Goal: Check status: Check status

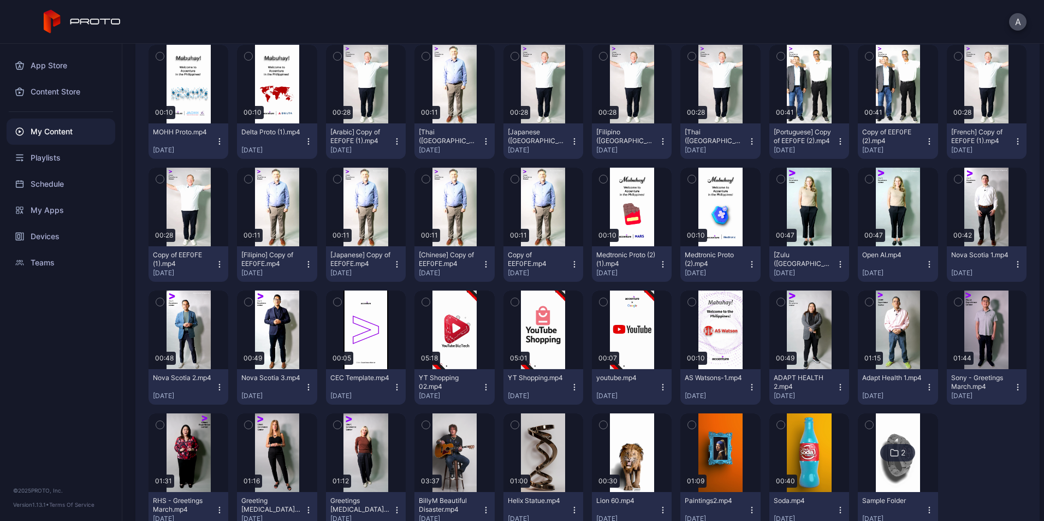
scroll to position [398, 0]
click at [810, 196] on div "Preview" at bounding box center [809, 206] width 80 height 79
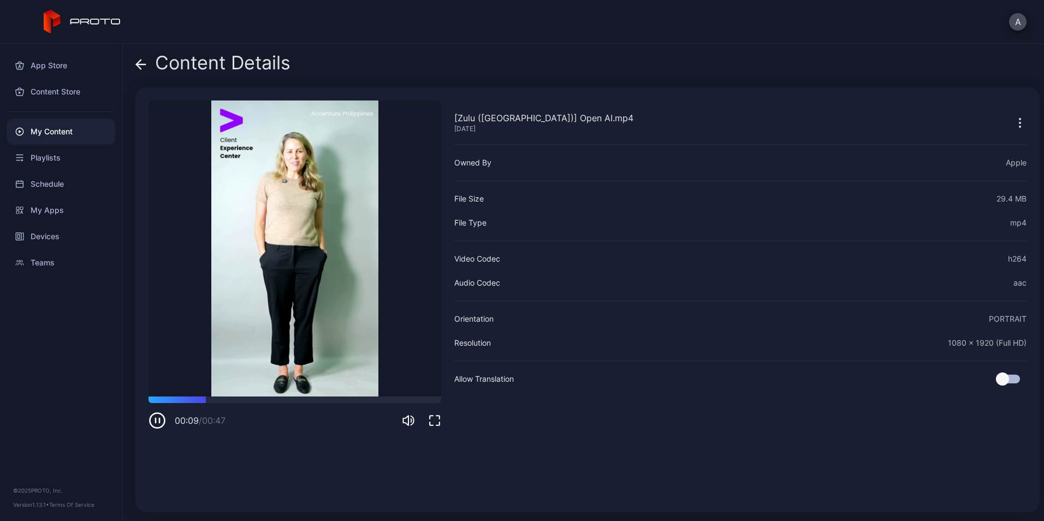
click at [138, 66] on icon at bounding box center [138, 63] width 4 height 9
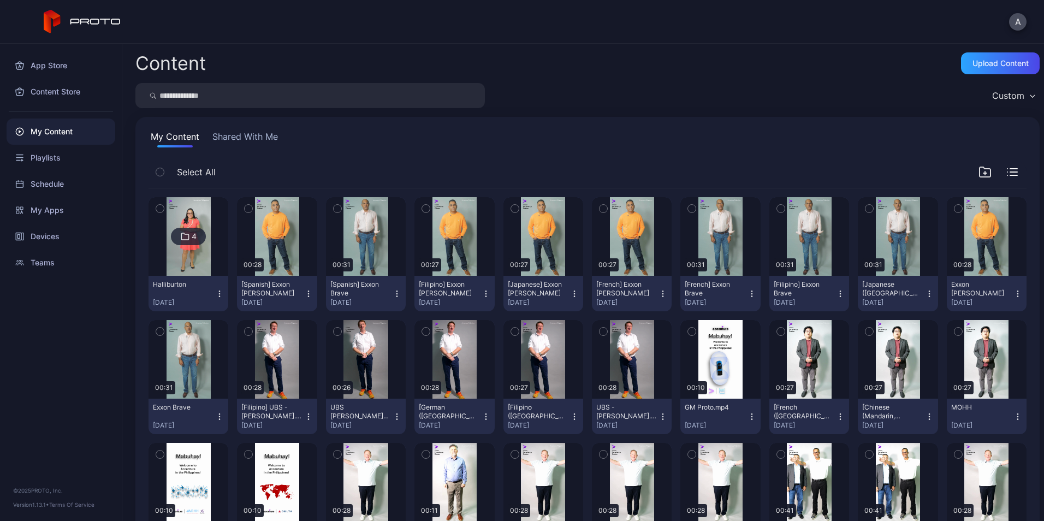
click at [244, 136] on button "Shared With Me" at bounding box center [245, 138] width 70 height 17
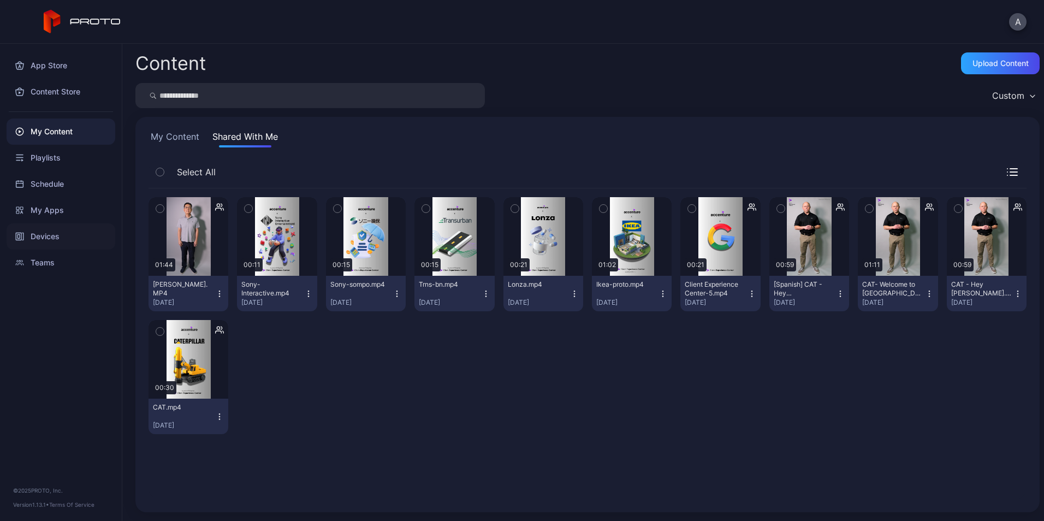
click at [74, 242] on div "Devices" at bounding box center [61, 236] width 109 height 26
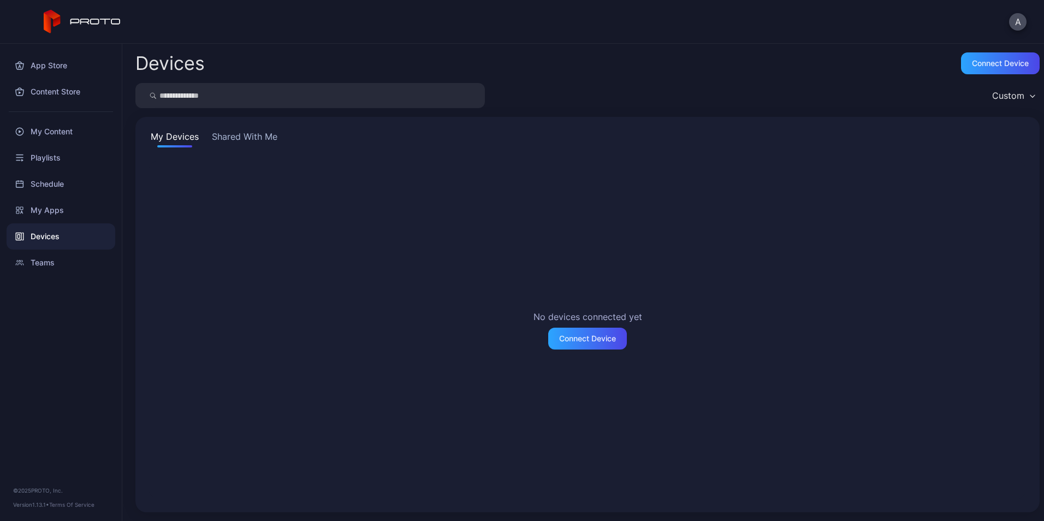
click at [248, 139] on button "Shared With Me" at bounding box center [245, 138] width 70 height 17
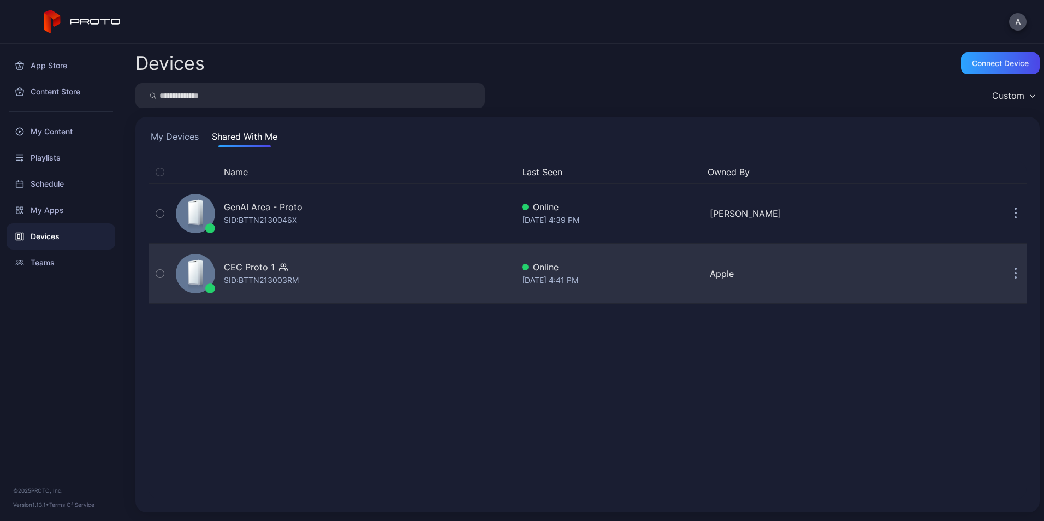
click at [325, 265] on div "CEC Proto 1 SID: BTTN213003RM" at bounding box center [342, 273] width 342 height 55
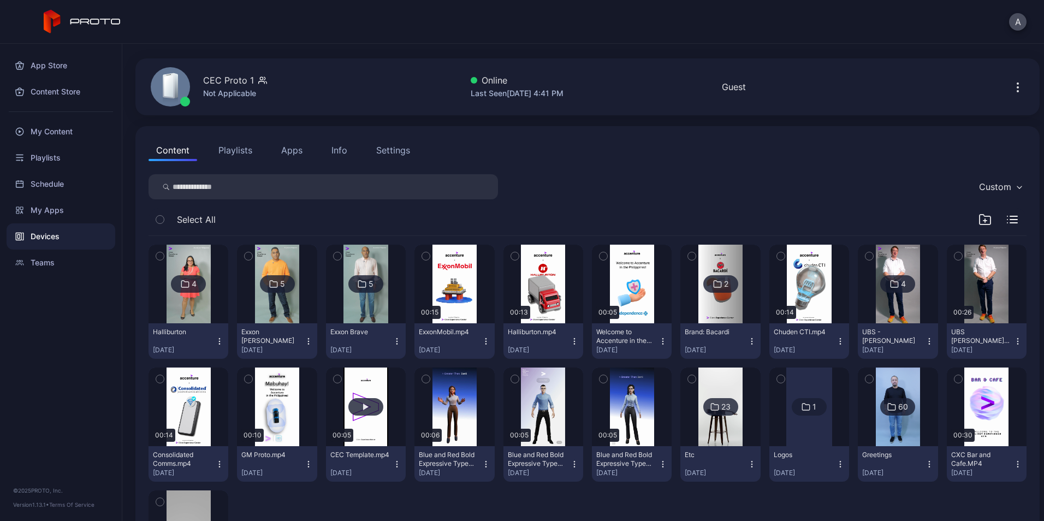
scroll to position [80, 0]
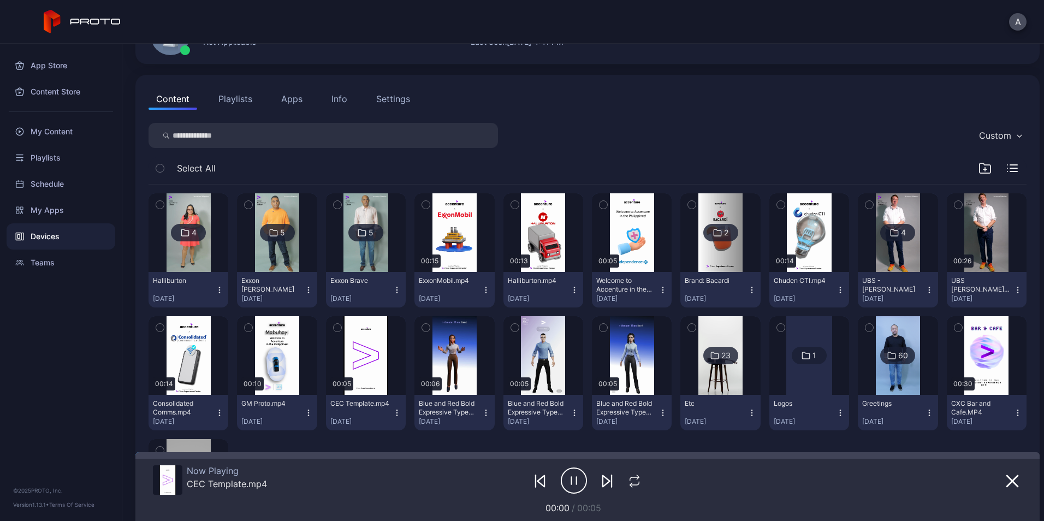
click at [905, 372] on img at bounding box center [897, 355] width 44 height 79
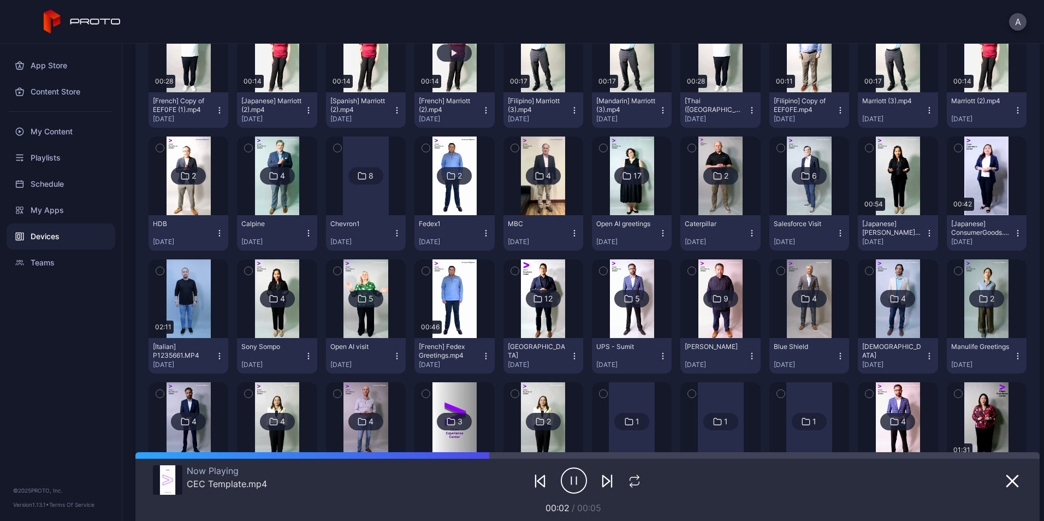
scroll to position [410, 0]
click at [545, 197] on img at bounding box center [543, 176] width 44 height 79
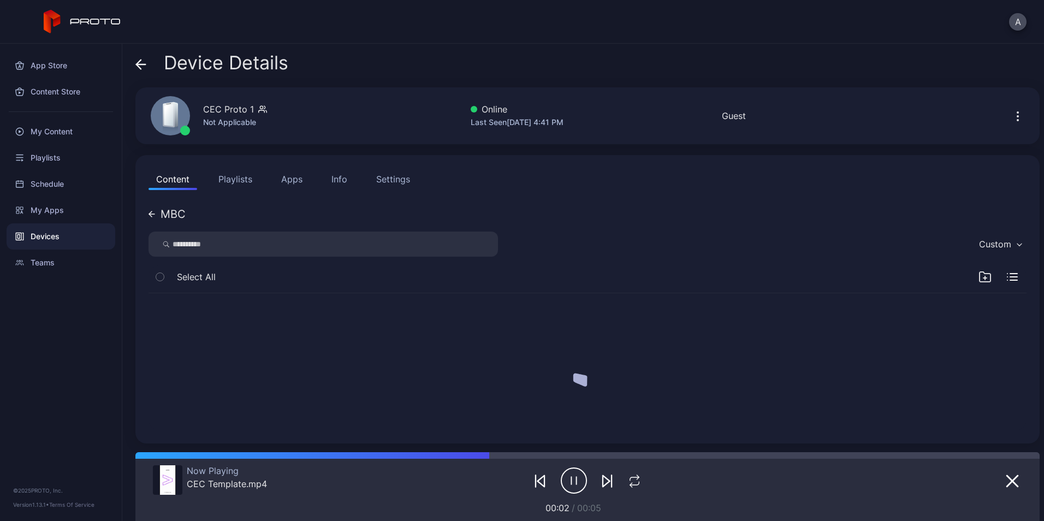
scroll to position [0, 0]
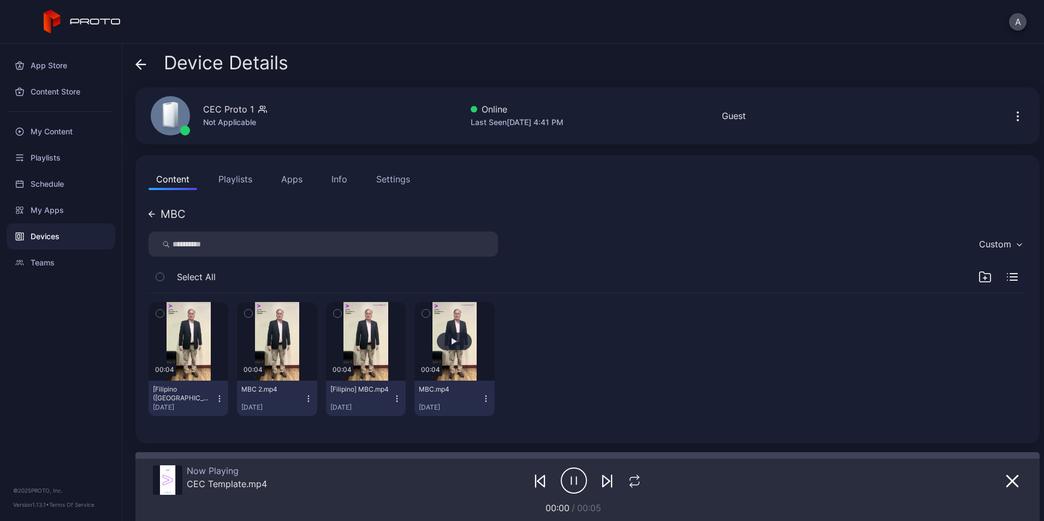
click at [457, 368] on button "button" at bounding box center [454, 341] width 80 height 79
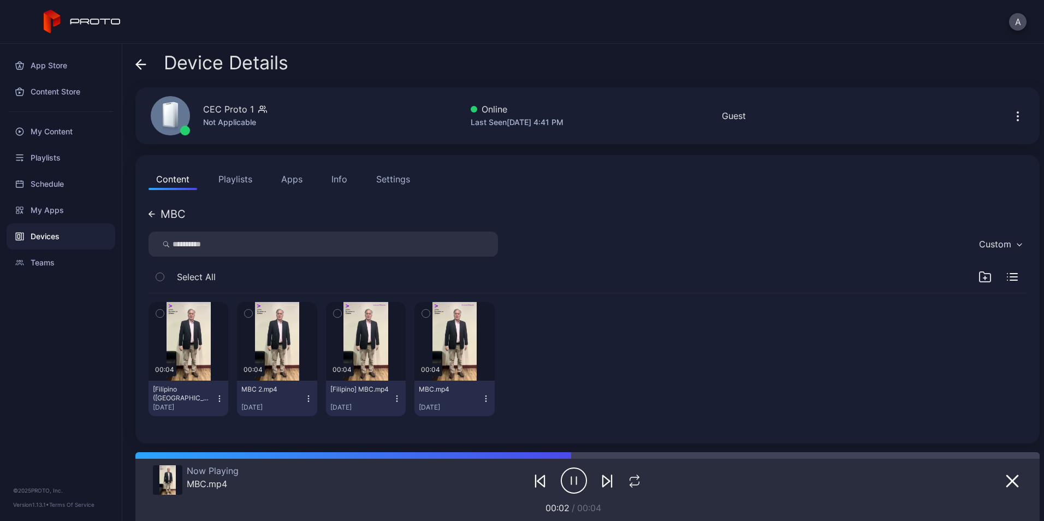
click at [481, 397] on icon "button" at bounding box center [485, 398] width 9 height 9
click at [520, 374] on div at bounding box center [543, 359] width 80 height 114
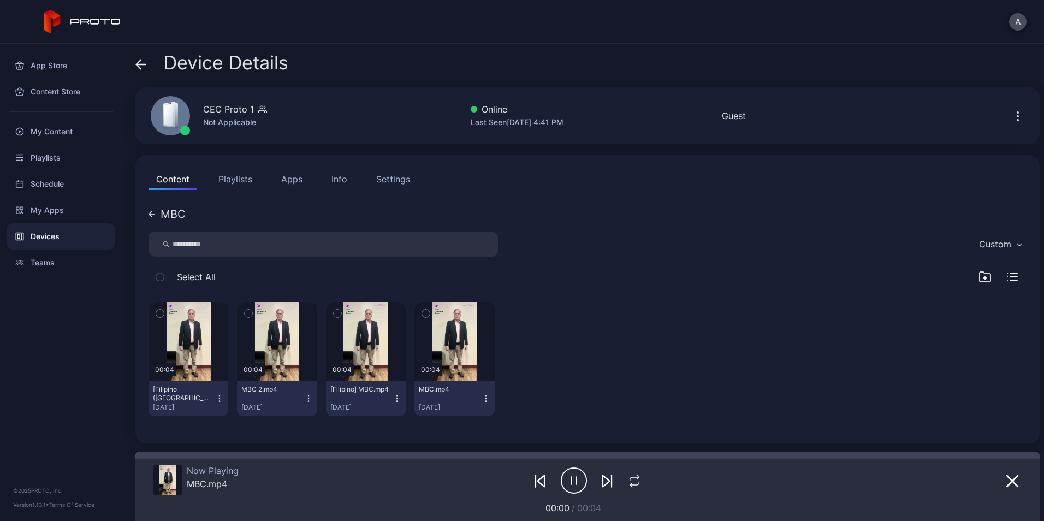
click at [431, 395] on div "MBC.mp4 [DATE]" at bounding box center [450, 398] width 62 height 27
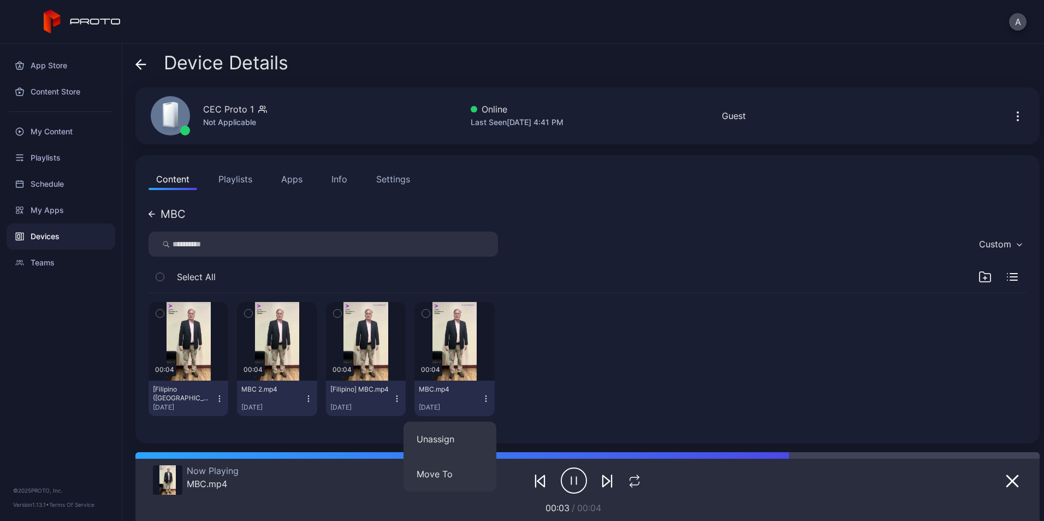
drag, startPoint x: 431, startPoint y: 395, endPoint x: 625, endPoint y: 379, distance: 194.9
click at [625, 379] on div "00:04 [Filipino ([GEOGRAPHIC_DATA])] MBC 2.mp4 [DATE] 00:04 MBC 2.mp4 [DATE] 00…" at bounding box center [587, 359] width 878 height 132
click at [178, 486] on div at bounding box center [167, 479] width 29 height 29
click at [163, 485] on img at bounding box center [167, 479] width 16 height 29
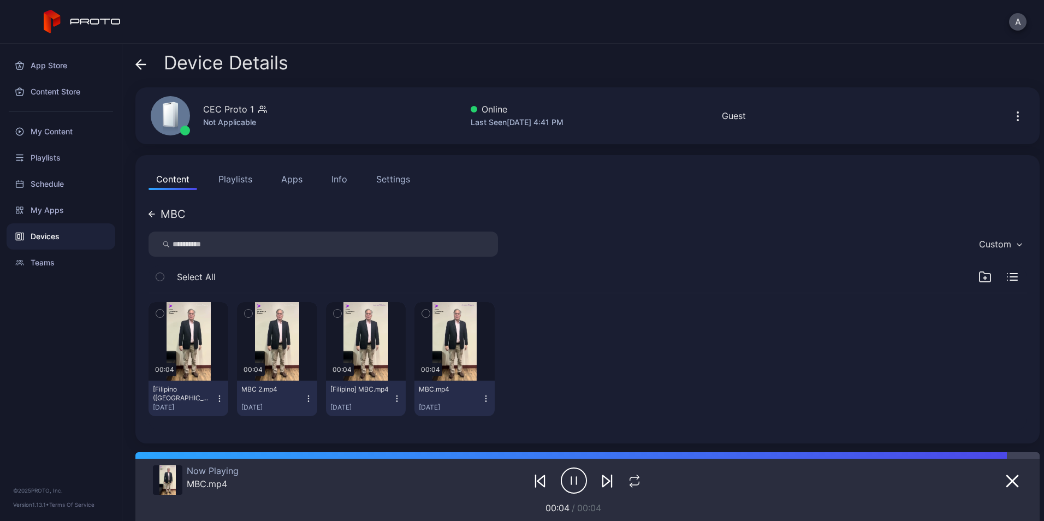
click at [163, 485] on img at bounding box center [167, 479] width 16 height 29
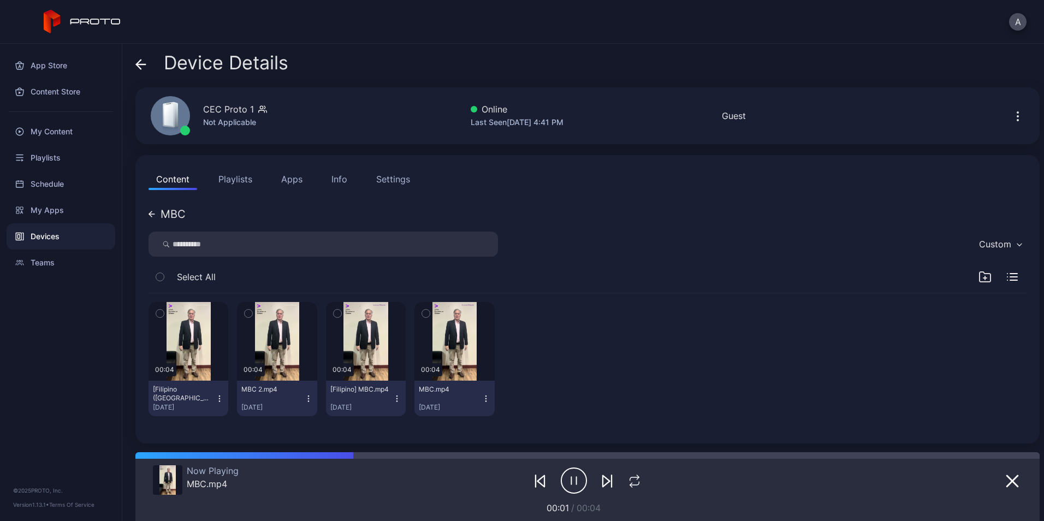
click at [148, 216] on div "Content Playlists Apps Info Settings MBC Custom Select All 00:04 [Filipino ([GE…" at bounding box center [587, 299] width 904 height 288
click at [150, 213] on icon at bounding box center [150, 213] width 3 height 5
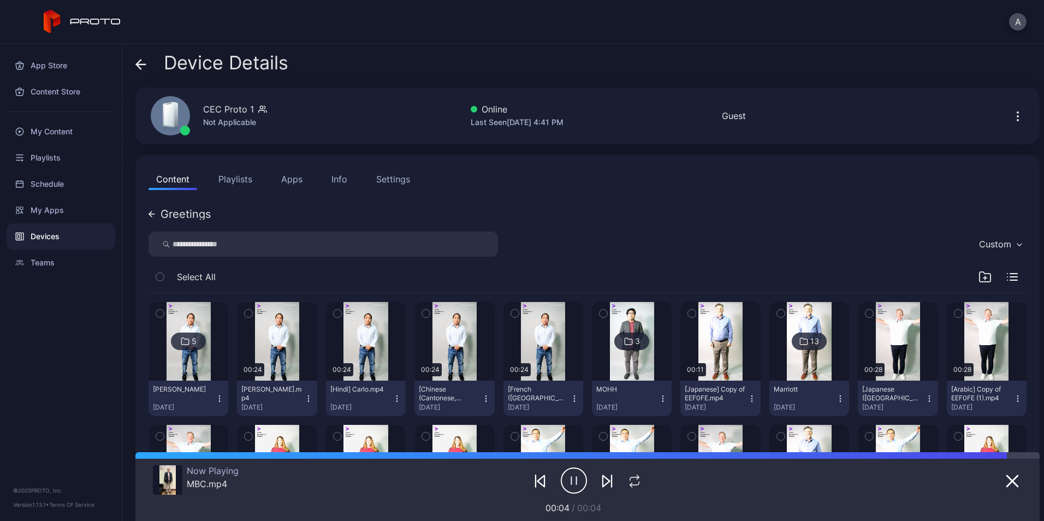
click at [157, 218] on div "Greetings" at bounding box center [179, 213] width 62 height 11
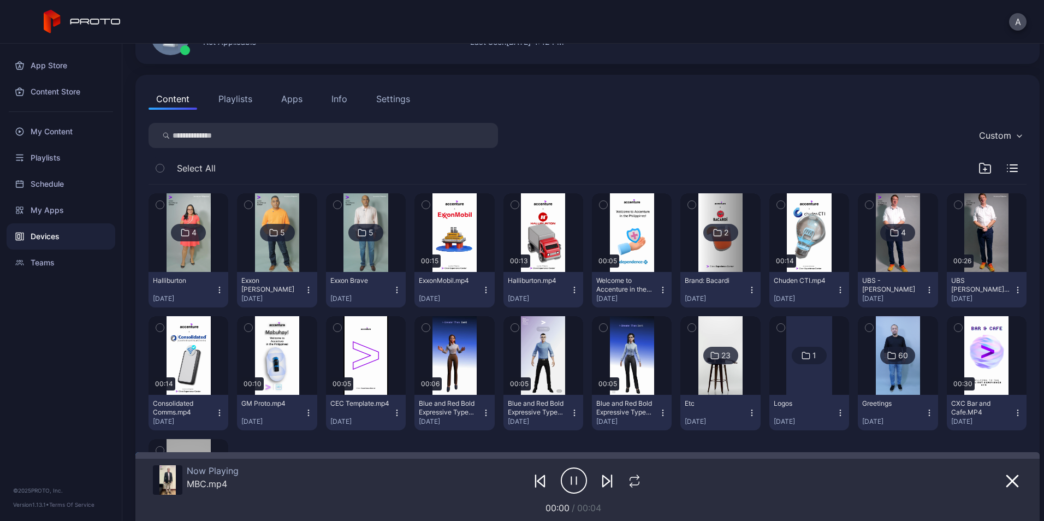
scroll to position [212, 0]
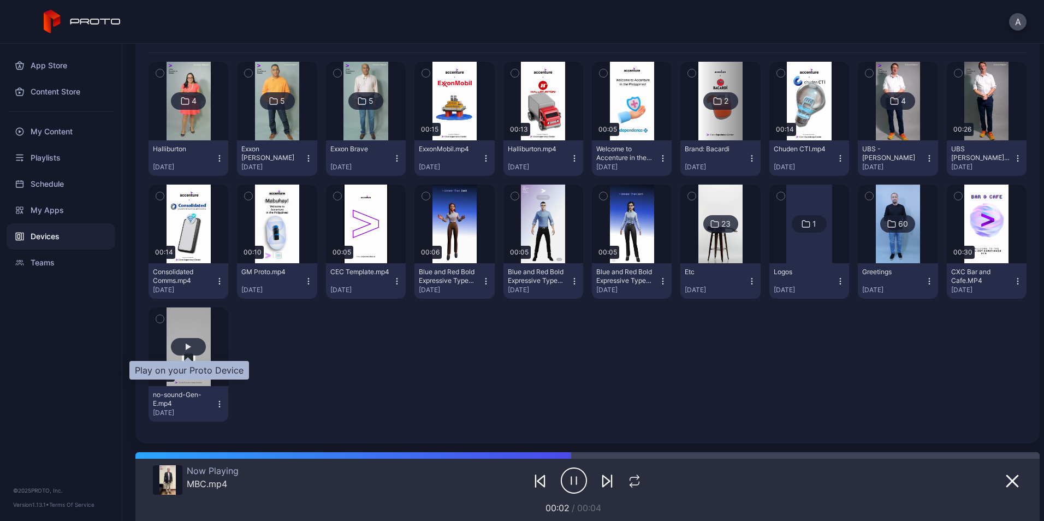
click at [190, 341] on div "button" at bounding box center [188, 346] width 35 height 17
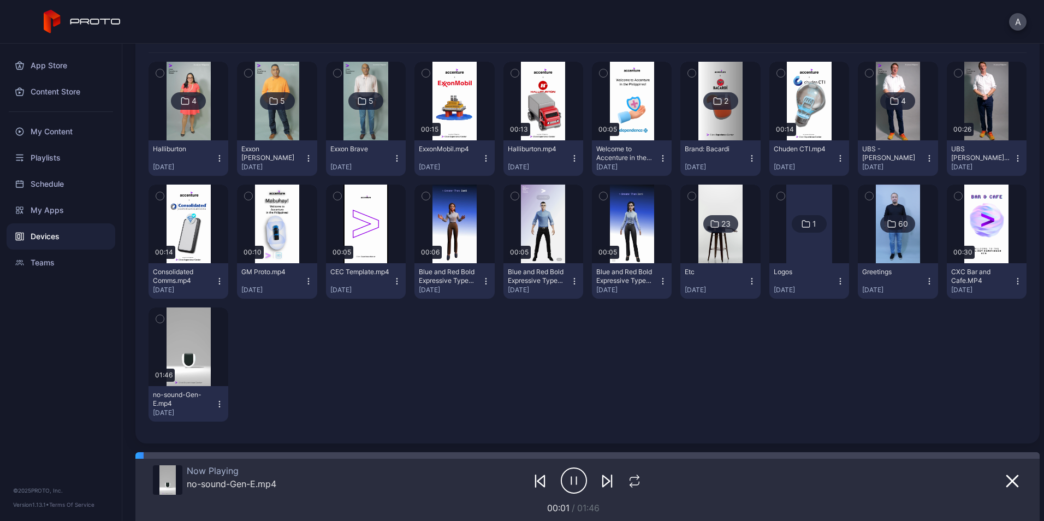
click at [618, 488] on div at bounding box center [587, 480] width 115 height 31
click at [624, 487] on button "button" at bounding box center [634, 480] width 21 height 15
